Goal: Task Accomplishment & Management: Use online tool/utility

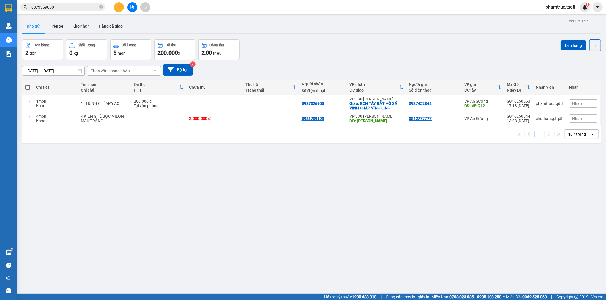
scroll to position [115, 0]
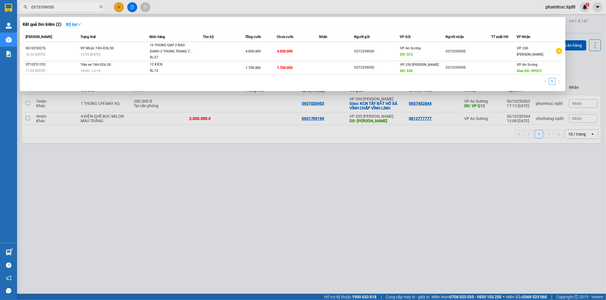
click at [78, 9] on input "0373359050" at bounding box center [64, 7] width 67 height 6
type input "0"
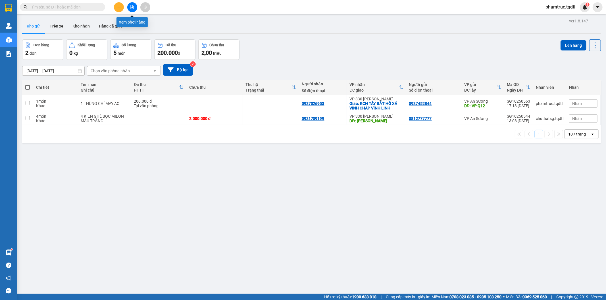
click at [131, 6] on icon "file-add" at bounding box center [132, 7] width 3 height 4
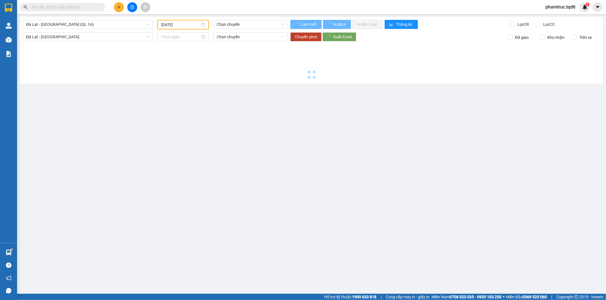
type input "[DATE]"
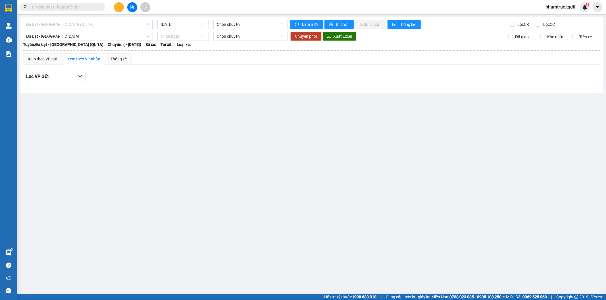
click at [110, 24] on span "Đà Lạt - [GEOGRAPHIC_DATA] (QL 1A)" at bounding box center [87, 24] width 123 height 9
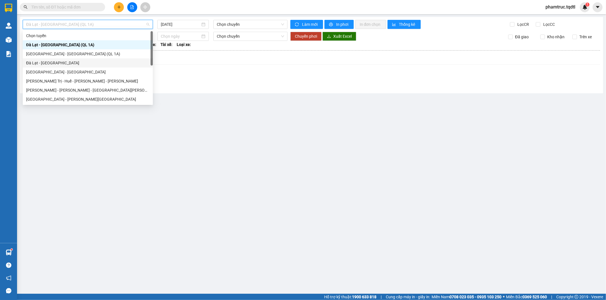
click at [83, 63] on div "Đà Lạt - [GEOGRAPHIC_DATA]" at bounding box center [87, 63] width 123 height 6
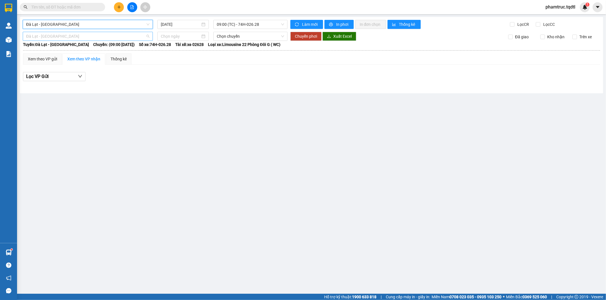
click at [78, 34] on span "Đà Lạt - [GEOGRAPHIC_DATA]" at bounding box center [87, 36] width 123 height 9
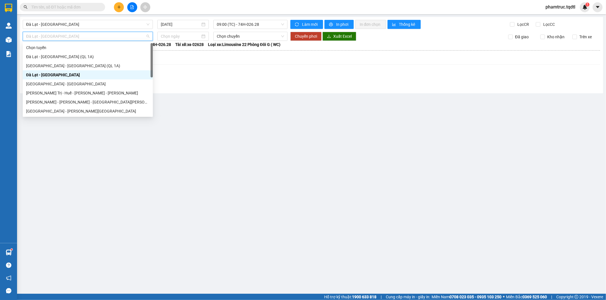
click at [62, 73] on div "Đà Lạt - [GEOGRAPHIC_DATA]" at bounding box center [87, 75] width 123 height 6
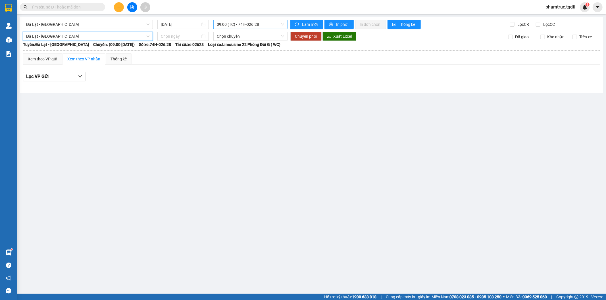
drag, startPoint x: 221, startPoint y: 22, endPoint x: 223, endPoint y: 24, distance: 3.4
click at [221, 22] on span "09:00 (TC) - 74H-026.28" at bounding box center [250, 24] width 67 height 9
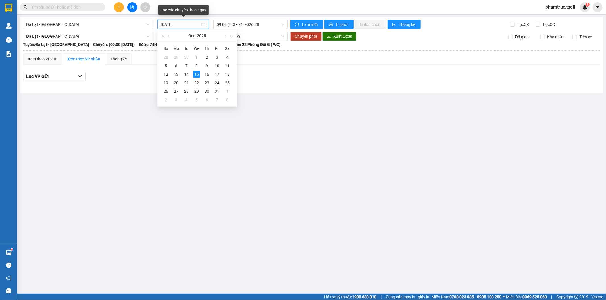
click at [164, 24] on input "[DATE]" at bounding box center [180, 24] width 39 height 6
click at [185, 74] on div "14" at bounding box center [186, 74] width 7 height 7
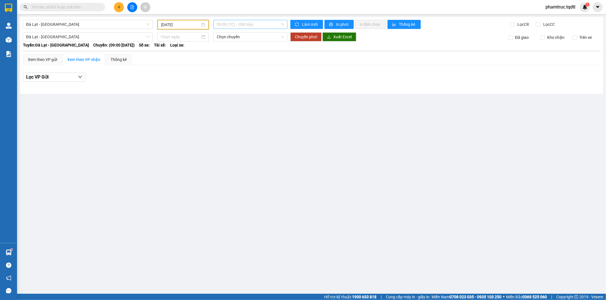
click at [235, 21] on span "09:00 (TC) - (Đã hủy)" at bounding box center [250, 24] width 67 height 9
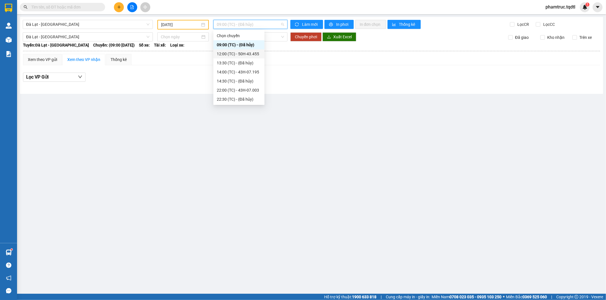
click at [240, 56] on div "12:00 (TC) - 50H-43.455" at bounding box center [239, 54] width 44 height 6
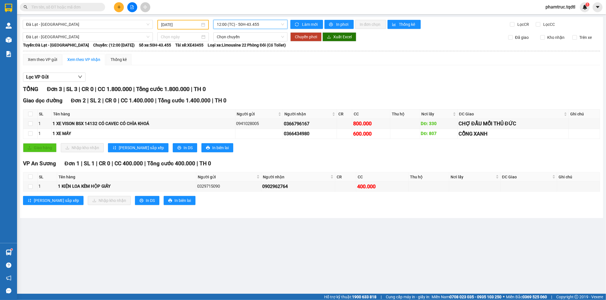
click at [252, 23] on span "12:00 (TC) - 50H-43.455" at bounding box center [250, 24] width 67 height 9
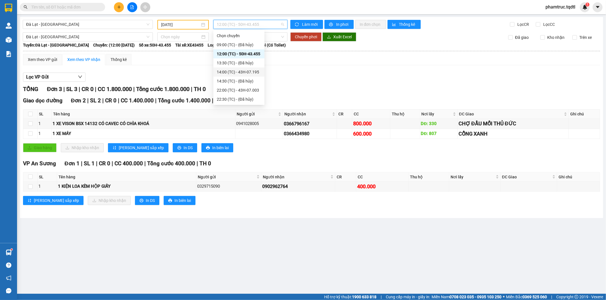
click at [249, 70] on div "14:00 (TC) - 43H-07.195" at bounding box center [239, 72] width 44 height 6
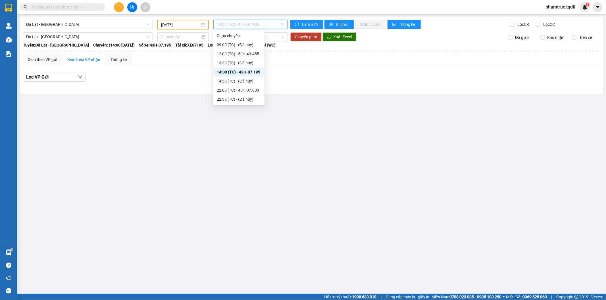
click at [253, 24] on span "14:00 (TC) - 43H-07.195" at bounding box center [250, 24] width 67 height 9
click at [259, 89] on div "22:00 (TC) - 43H-07.003" at bounding box center [239, 90] width 44 height 6
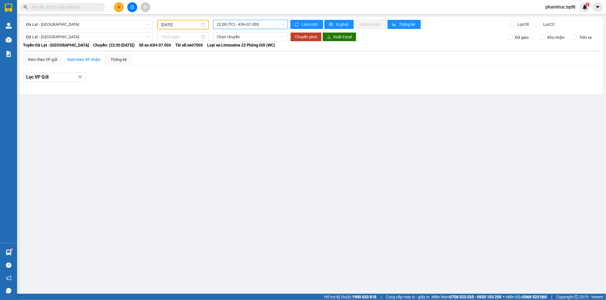
click at [252, 18] on div "Đà Lạt - Sài Gòn 14/10/2025 22:00 22:00 (TC) - 43H-07.003 Làm mới In phơi In đơ…" at bounding box center [311, 55] width 583 height 77
click at [252, 22] on span "22:00 (TC) - 43H-07.003" at bounding box center [250, 24] width 67 height 9
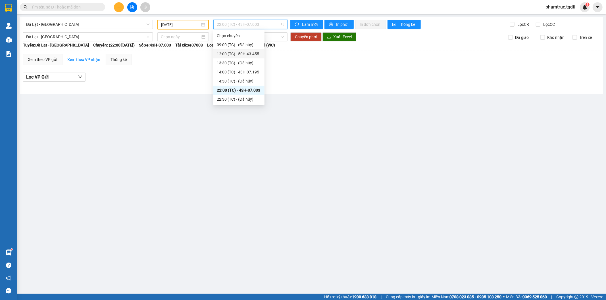
click at [244, 53] on div "12:00 (TC) - 50H-43.455" at bounding box center [239, 54] width 44 height 6
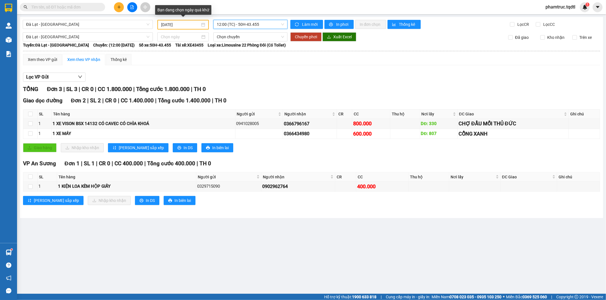
click at [164, 24] on input "[DATE]" at bounding box center [180, 25] width 39 height 6
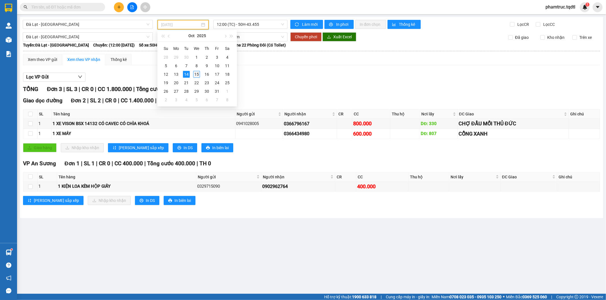
click at [195, 72] on div "15" at bounding box center [196, 74] width 7 height 7
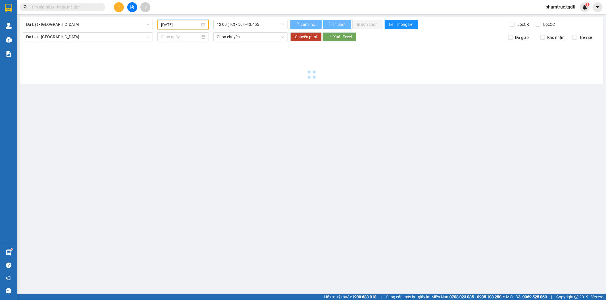
type input "[DATE]"
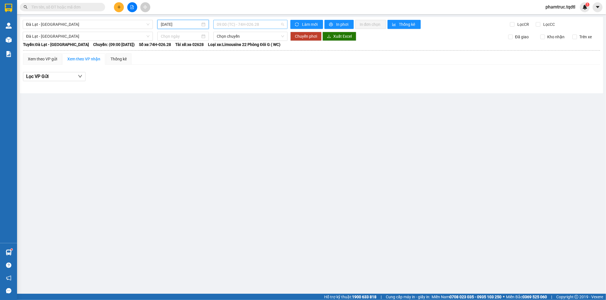
click at [237, 24] on span "09:00 (TC) - 74H-026.28" at bounding box center [250, 24] width 67 height 9
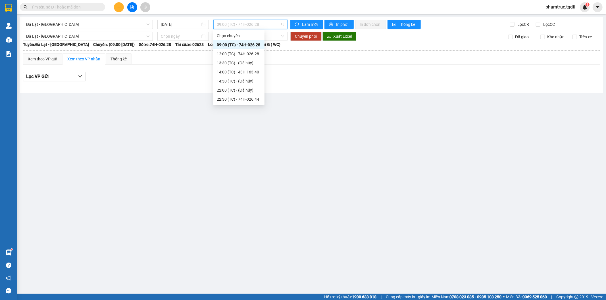
click at [242, 47] on div "09:00 (TC) - 74H-026.28" at bounding box center [239, 45] width 44 height 6
click at [243, 20] on span "09:00 (TC) - 74H-026.28" at bounding box center [250, 24] width 67 height 9
click at [243, 53] on div "12:00 (TC) - 74H-026.28" at bounding box center [239, 54] width 44 height 6
drag, startPoint x: 248, startPoint y: 24, endPoint x: 248, endPoint y: 38, distance: 13.6
click at [248, 24] on span "12:00 (TC) - 74H-026.28" at bounding box center [250, 24] width 67 height 9
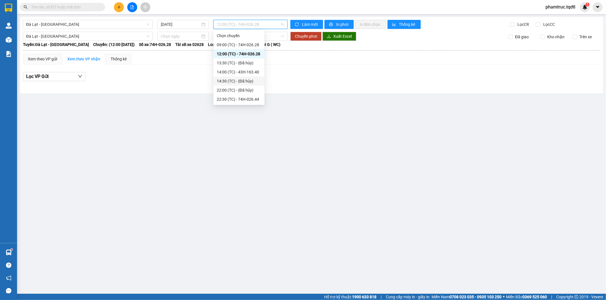
click at [250, 77] on div "14:30 (TC) - (Đã hủy)" at bounding box center [238, 81] width 51 height 9
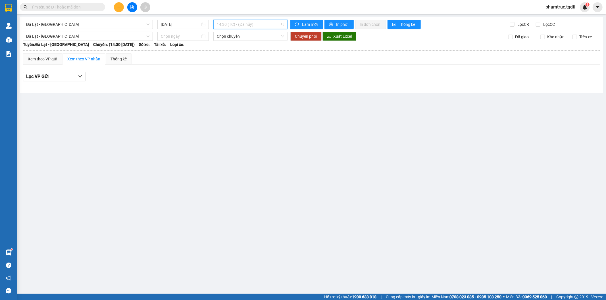
drag, startPoint x: 248, startPoint y: 23, endPoint x: 242, endPoint y: 68, distance: 45.8
click at [246, 24] on span "14:30 (TC) - (Đã hủy)" at bounding box center [250, 24] width 67 height 9
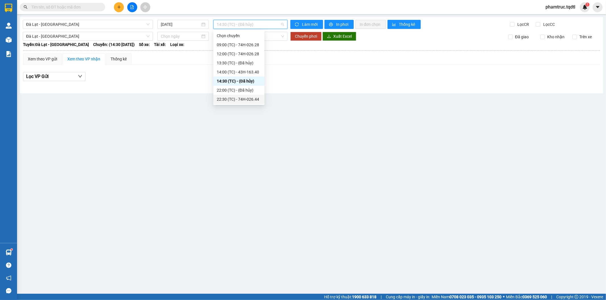
click at [243, 99] on div "22:30 (TC) - 74H-026.44" at bounding box center [239, 99] width 44 height 6
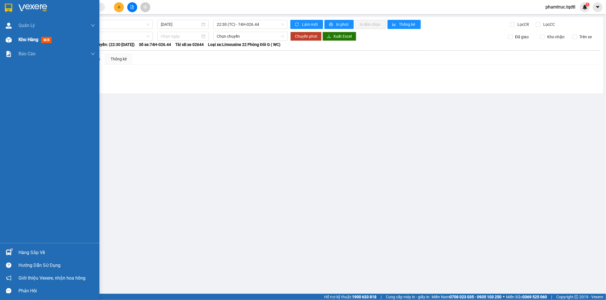
click at [22, 40] on span "Kho hàng" at bounding box center [28, 39] width 20 height 5
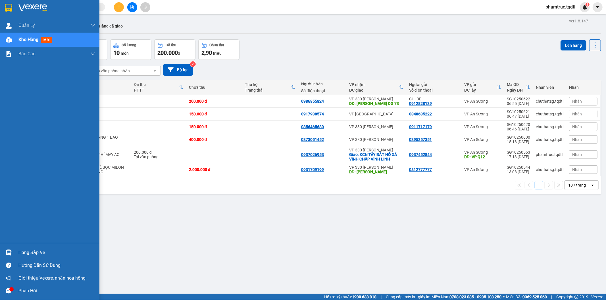
click at [24, 40] on span "Kho hàng" at bounding box center [28, 39] width 20 height 5
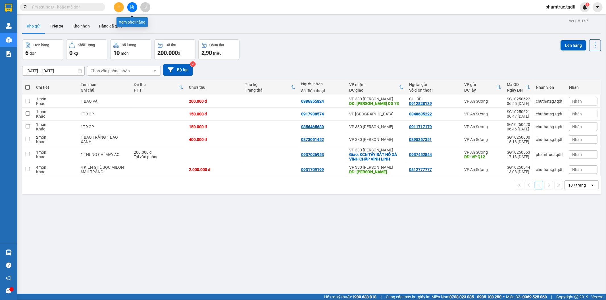
click at [132, 9] on icon "file-add" at bounding box center [132, 7] width 3 height 4
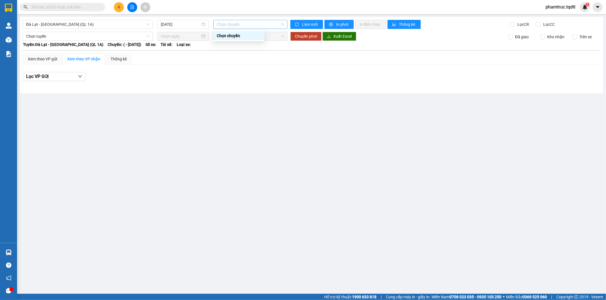
click at [226, 25] on span "Chọn chuyến" at bounding box center [250, 24] width 67 height 9
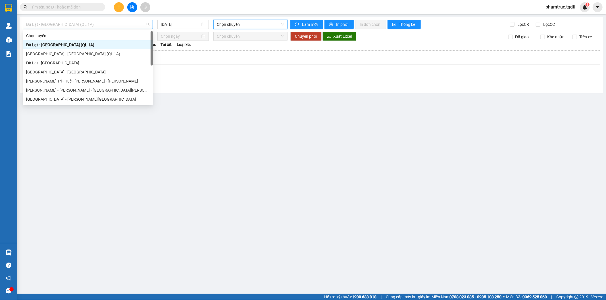
click at [132, 24] on span "Đà Lạt - [GEOGRAPHIC_DATA] (QL 1A)" at bounding box center [87, 24] width 123 height 9
type input "d"
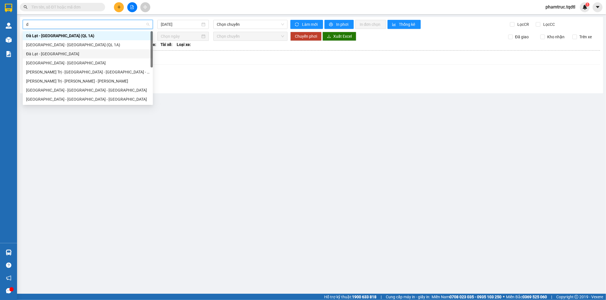
click at [90, 53] on div "Đà Lạt - [GEOGRAPHIC_DATA]" at bounding box center [87, 54] width 123 height 6
type input "[DATE]"
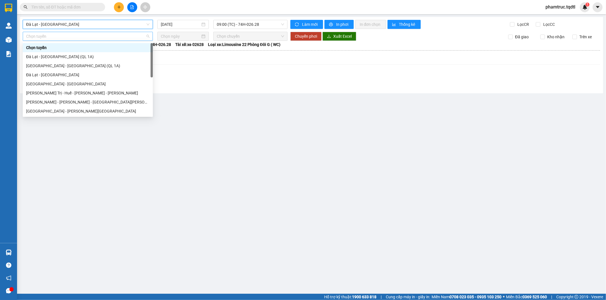
click at [77, 33] on span "Chọn tuyến" at bounding box center [87, 36] width 123 height 9
type input "d"
click at [66, 63] on div "Đà Lạt - [GEOGRAPHIC_DATA]" at bounding box center [87, 66] width 123 height 6
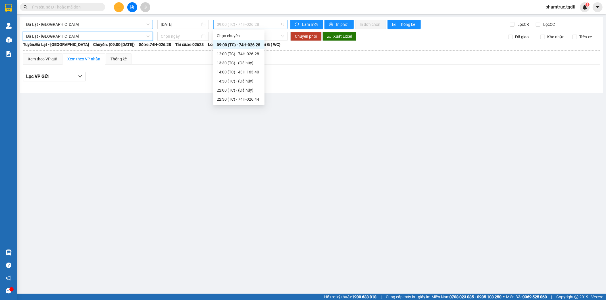
click at [233, 23] on span "09:00 (TC) - 74H-026.28" at bounding box center [250, 24] width 67 height 9
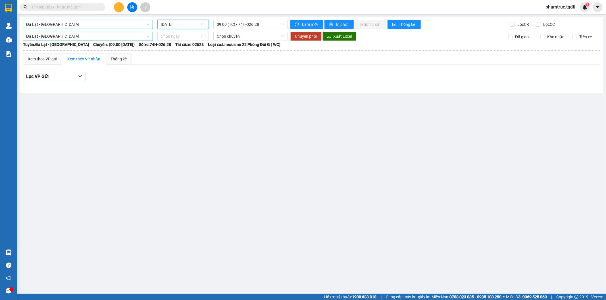
click at [163, 22] on input "[DATE]" at bounding box center [180, 24] width 39 height 6
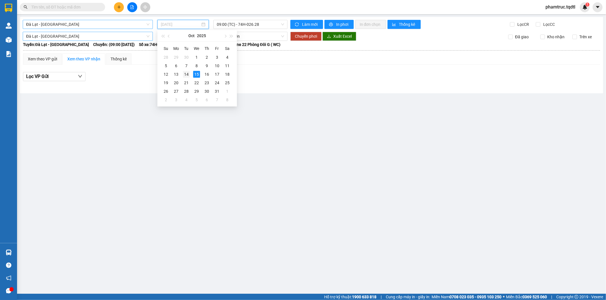
click at [188, 76] on div "14" at bounding box center [186, 74] width 7 height 7
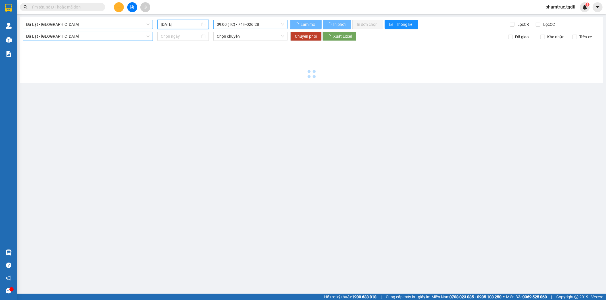
type input "[DATE]"
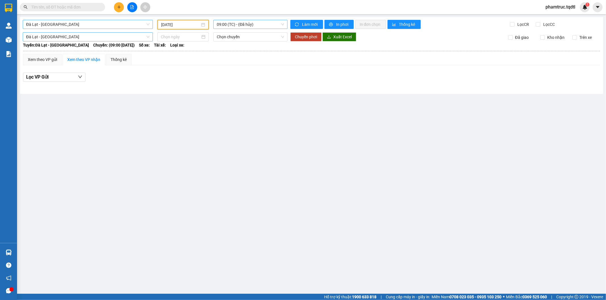
click at [220, 26] on span "09:00 (TC) - (Đã hủy)" at bounding box center [250, 24] width 67 height 9
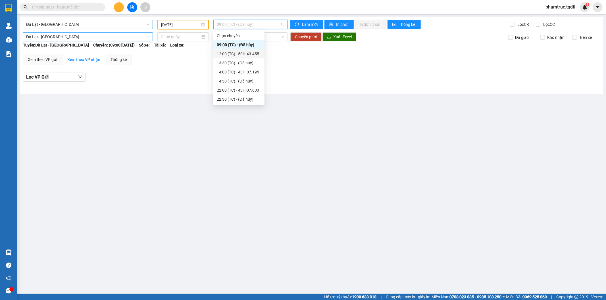
click at [254, 53] on div "12:00 (TC) - 50H-43.455" at bounding box center [239, 54] width 44 height 6
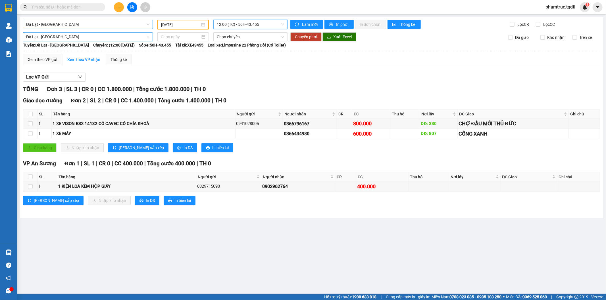
click at [242, 24] on span "12:00 (TC) - 50H-43.455" at bounding box center [250, 24] width 67 height 9
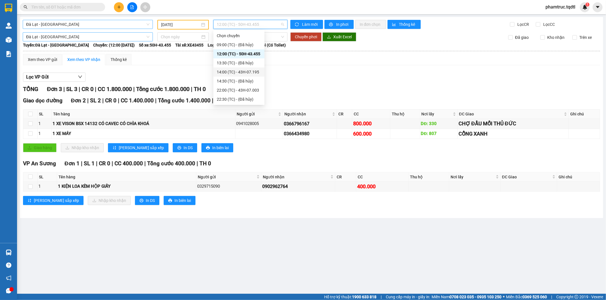
click at [250, 72] on div "14:00 (TC) - 43H-07.195" at bounding box center [239, 72] width 44 height 6
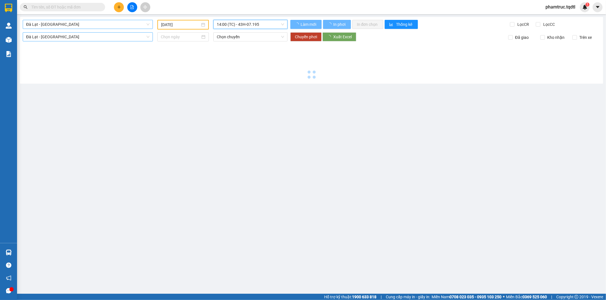
click at [251, 23] on span "14:00 (TC) - 43H-07.195" at bounding box center [250, 24] width 67 height 9
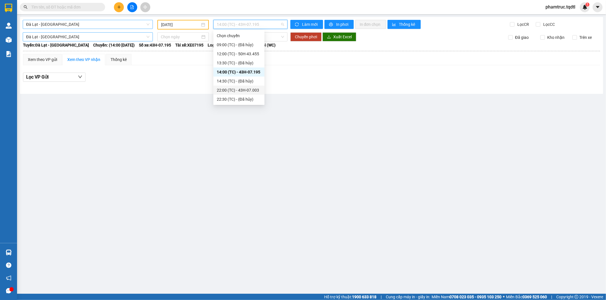
click at [251, 87] on div "22:00 (TC) - 43H-07.003" at bounding box center [239, 90] width 44 height 6
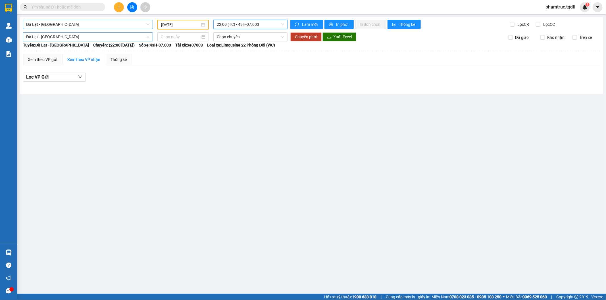
click at [240, 24] on span "22:00 (TC) - 43H-07.003" at bounding box center [250, 24] width 67 height 9
click at [242, 23] on span "22:00 (TC) - 43H-07.003" at bounding box center [250, 24] width 67 height 9
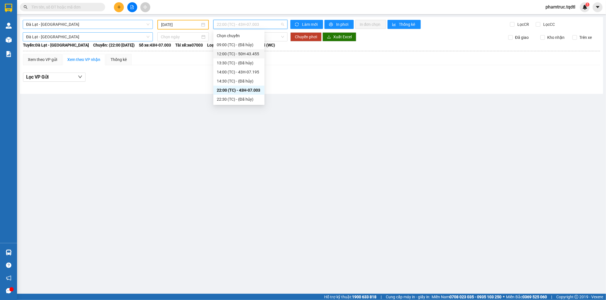
click at [242, 51] on div "12:00 (TC) - 50H-43.455" at bounding box center [239, 54] width 44 height 6
